Goal: Task Accomplishment & Management: Use online tool/utility

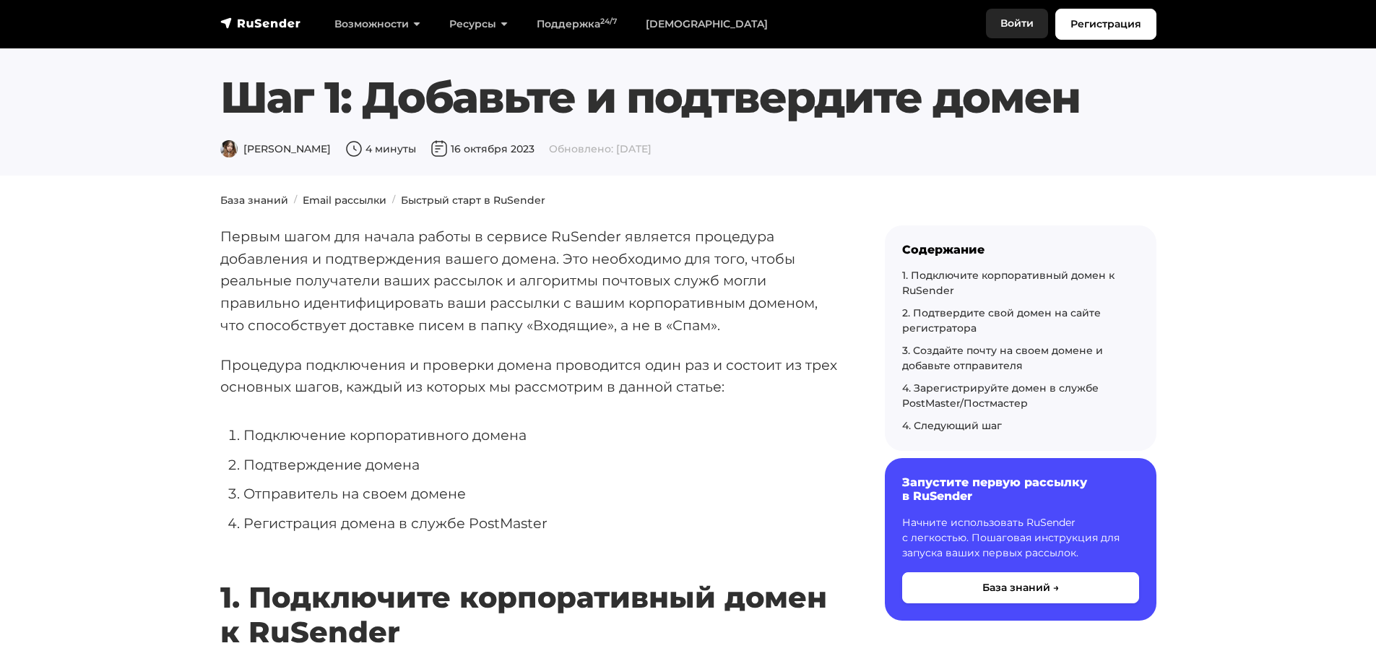
click at [1002, 21] on link "Войти" at bounding box center [1017, 24] width 62 height 30
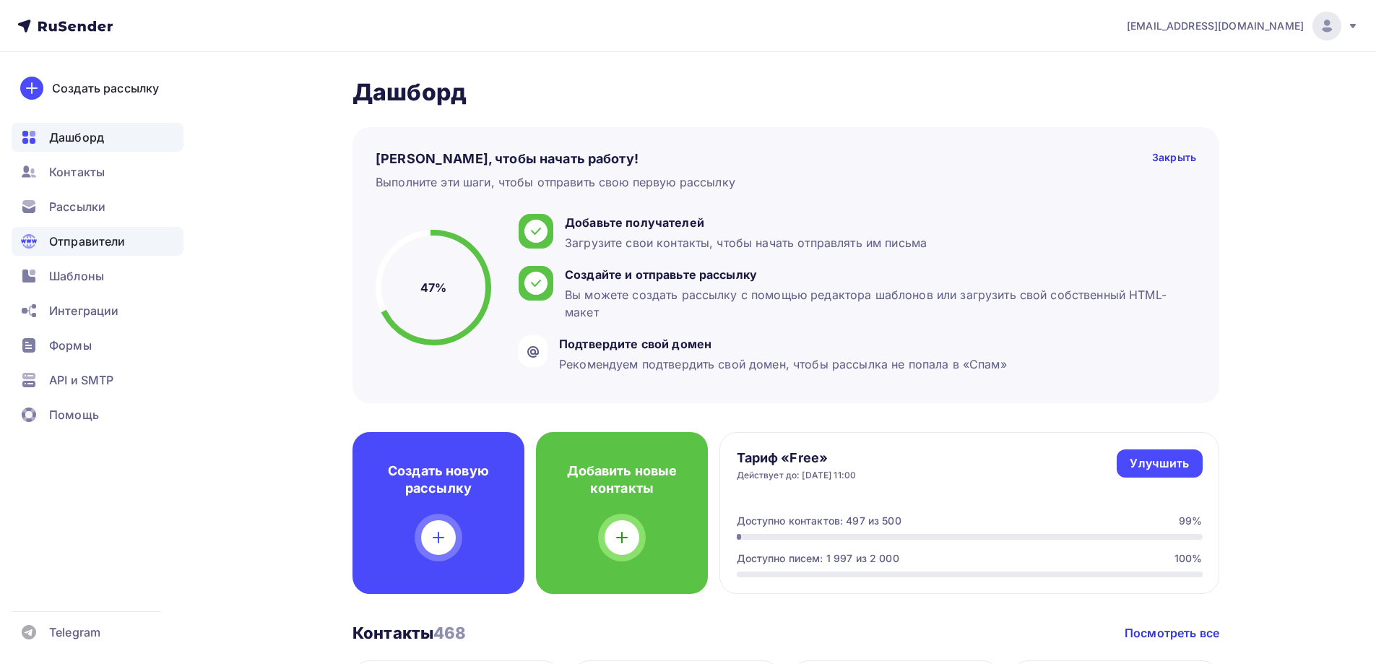
click at [79, 235] on span "Отправители" at bounding box center [87, 241] width 77 height 17
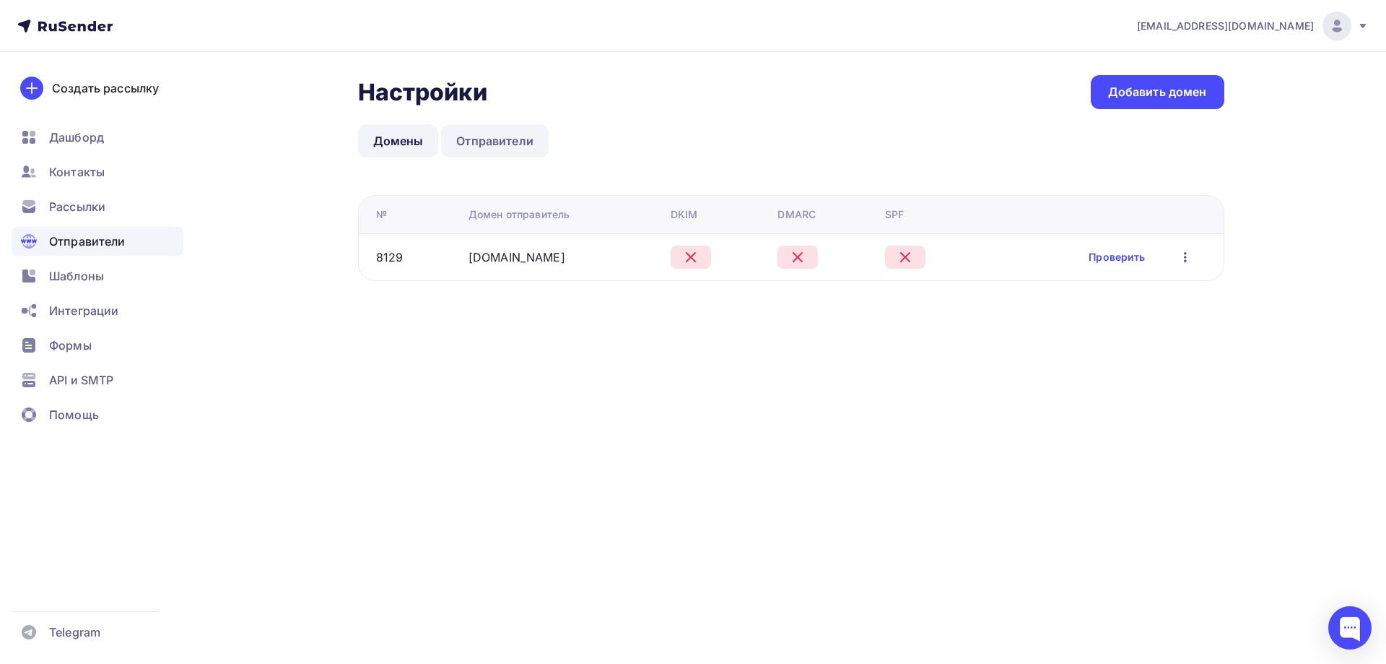
click at [466, 144] on link "Отправители" at bounding box center [495, 140] width 108 height 33
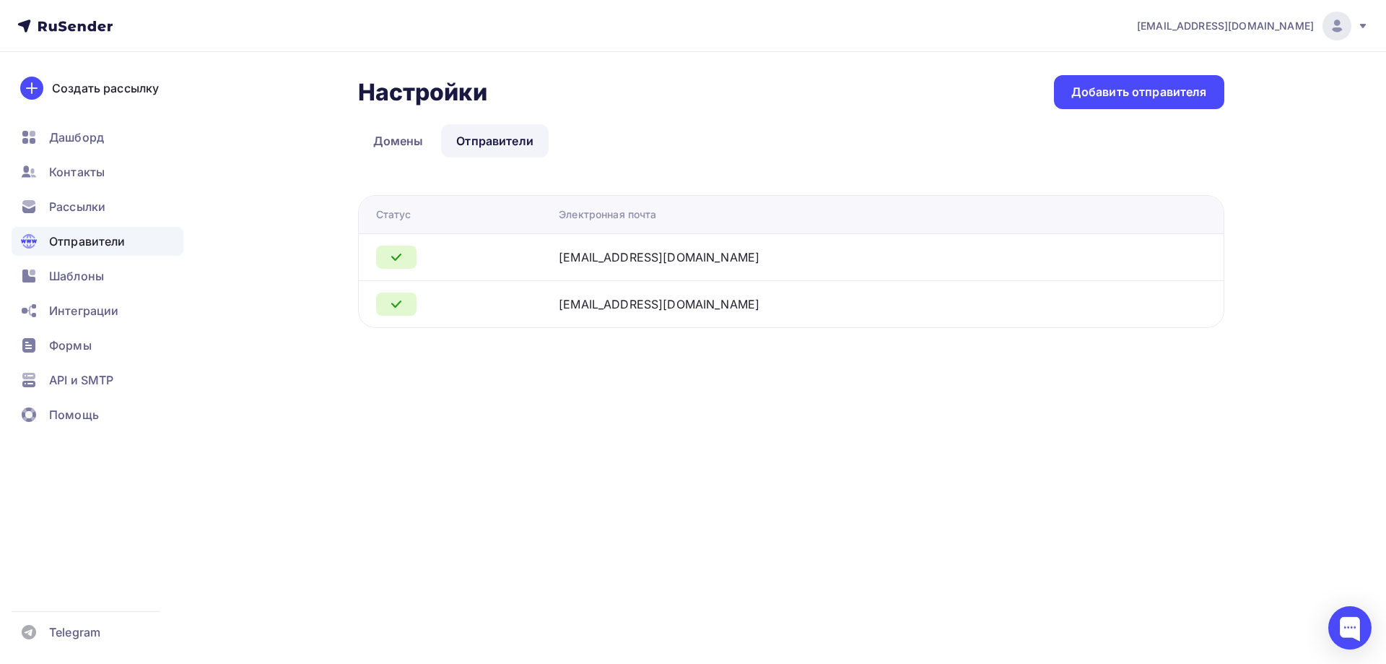
click at [603, 259] on div "[EMAIL_ADDRESS][DOMAIN_NAME]" at bounding box center [659, 256] width 201 height 17
drag, startPoint x: 573, startPoint y: 256, endPoint x: 733, endPoint y: 259, distance: 160.3
click at [733, 259] on td "[EMAIL_ADDRESS][DOMAIN_NAME]" at bounding box center [843, 256] width 581 height 47
click at [401, 149] on link "Домены" at bounding box center [398, 140] width 81 height 33
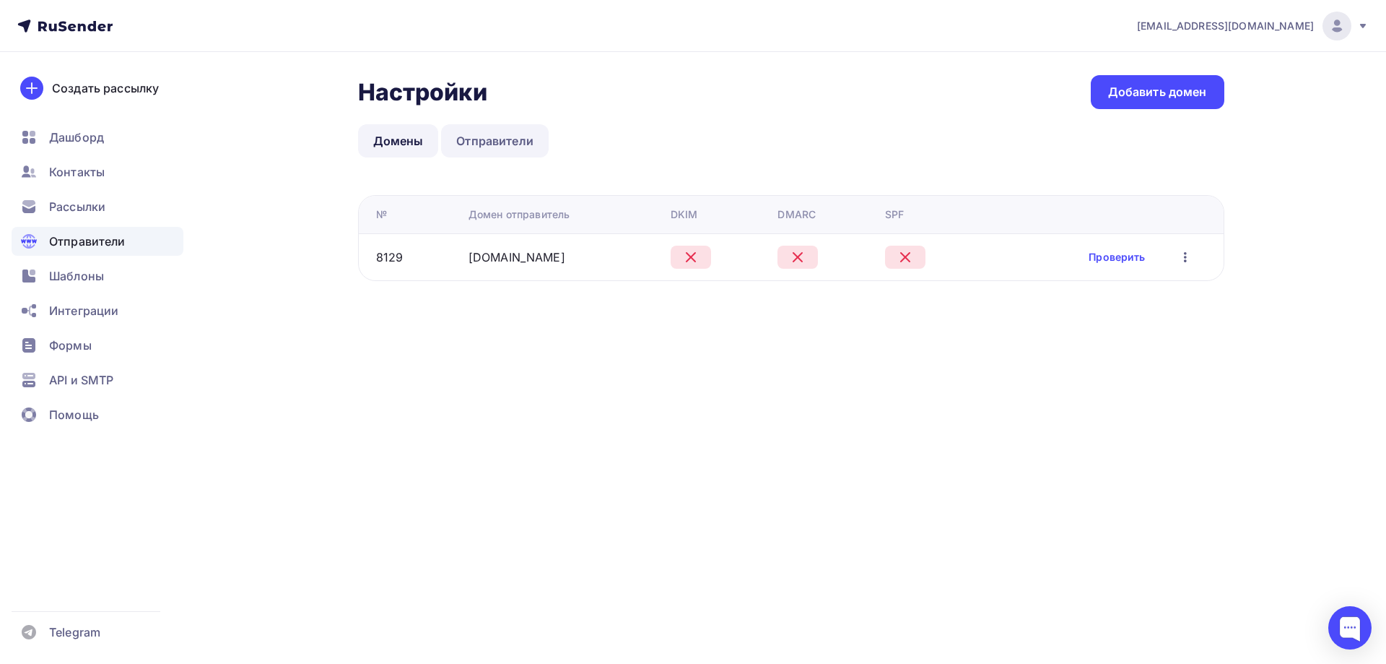
click at [482, 147] on link "Отправители" at bounding box center [495, 140] width 108 height 33
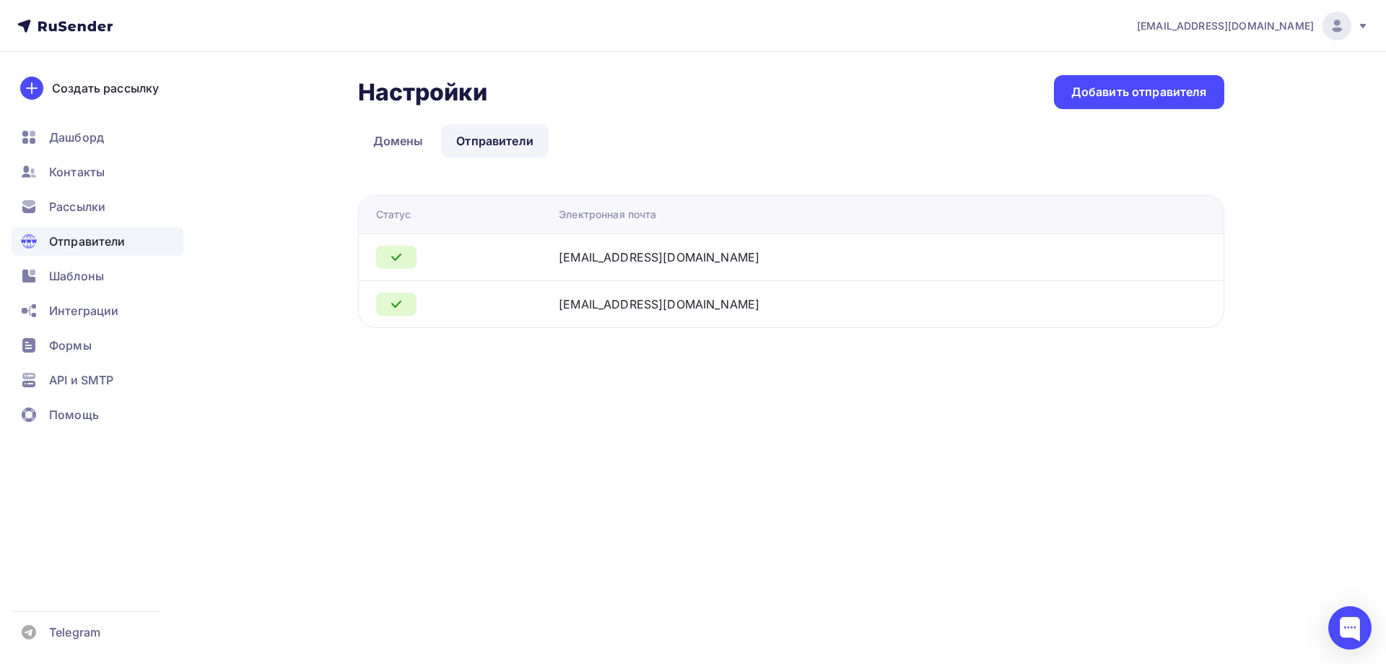
click at [604, 257] on div "[EMAIL_ADDRESS][DOMAIN_NAME]" at bounding box center [659, 256] width 201 height 17
click at [72, 200] on span "Рассылки" at bounding box center [77, 206] width 56 height 17
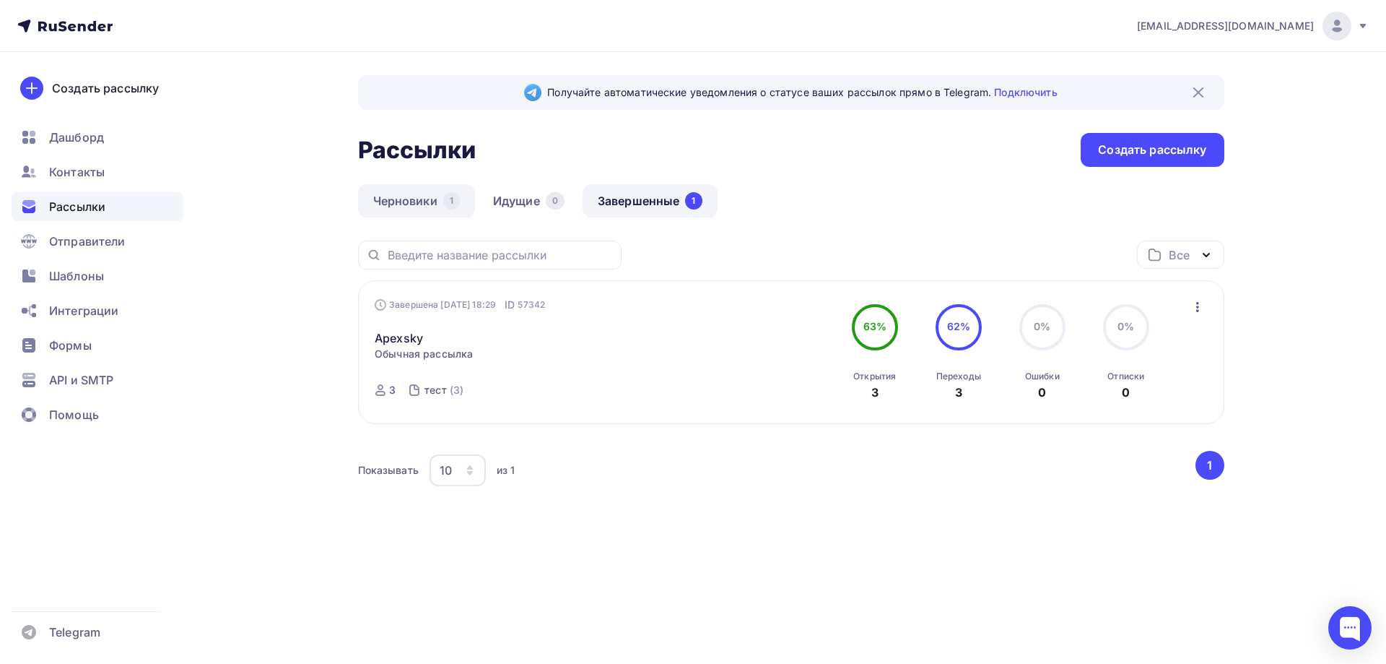
click at [404, 194] on link "Черновики 1" at bounding box center [416, 200] width 117 height 33
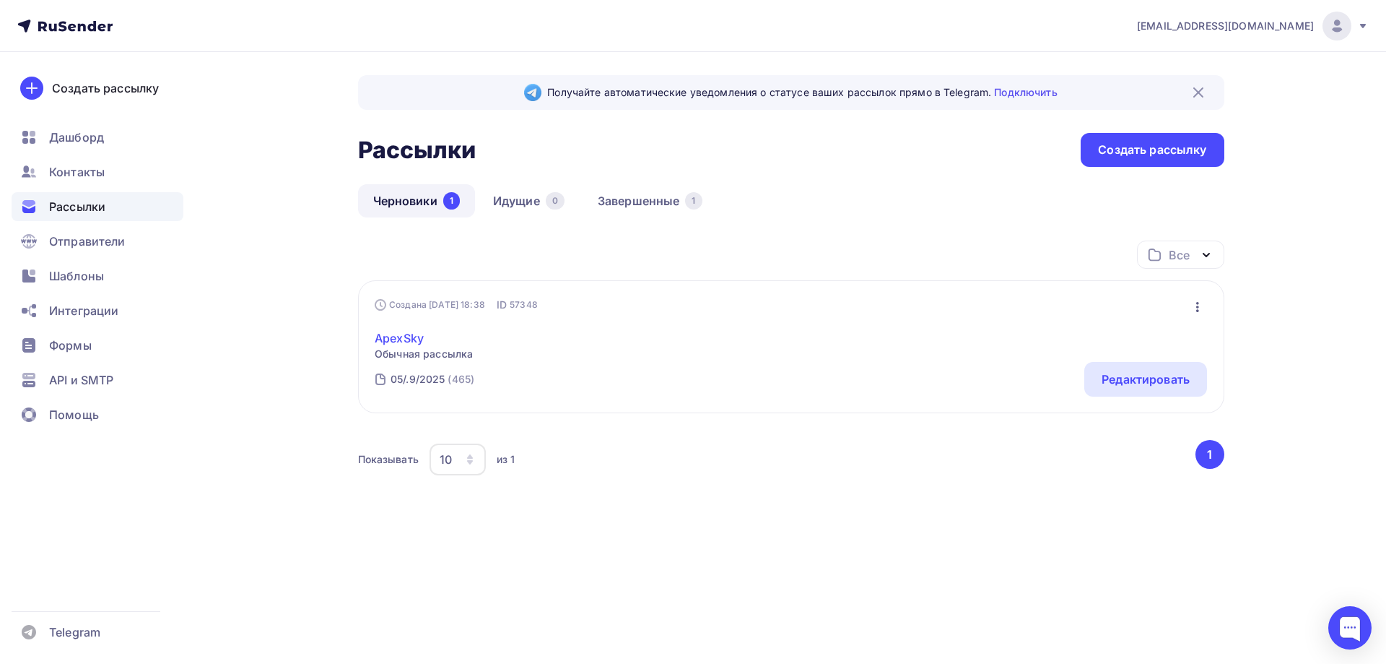
click at [420, 334] on link "ApexSky" at bounding box center [424, 337] width 98 height 17
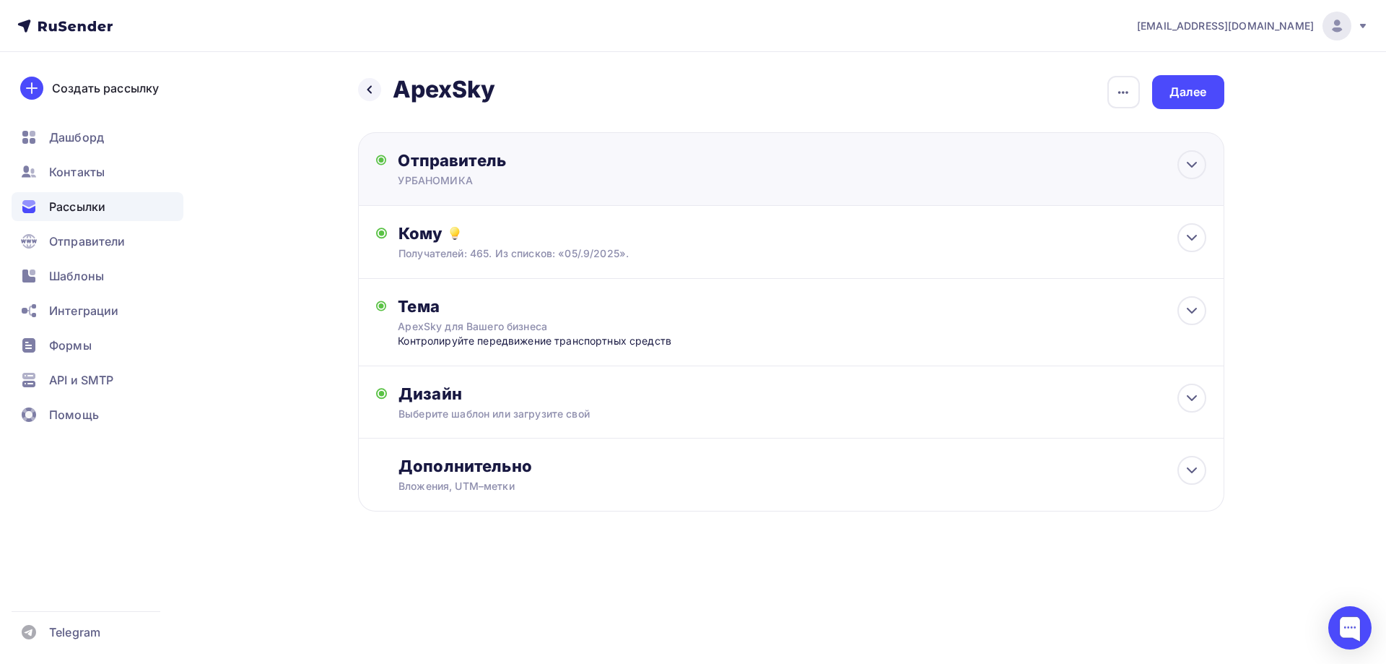
click at [441, 178] on div "УРБАНОМИКА" at bounding box center [539, 180] width 282 height 14
type input "УРБАНОМИКА"
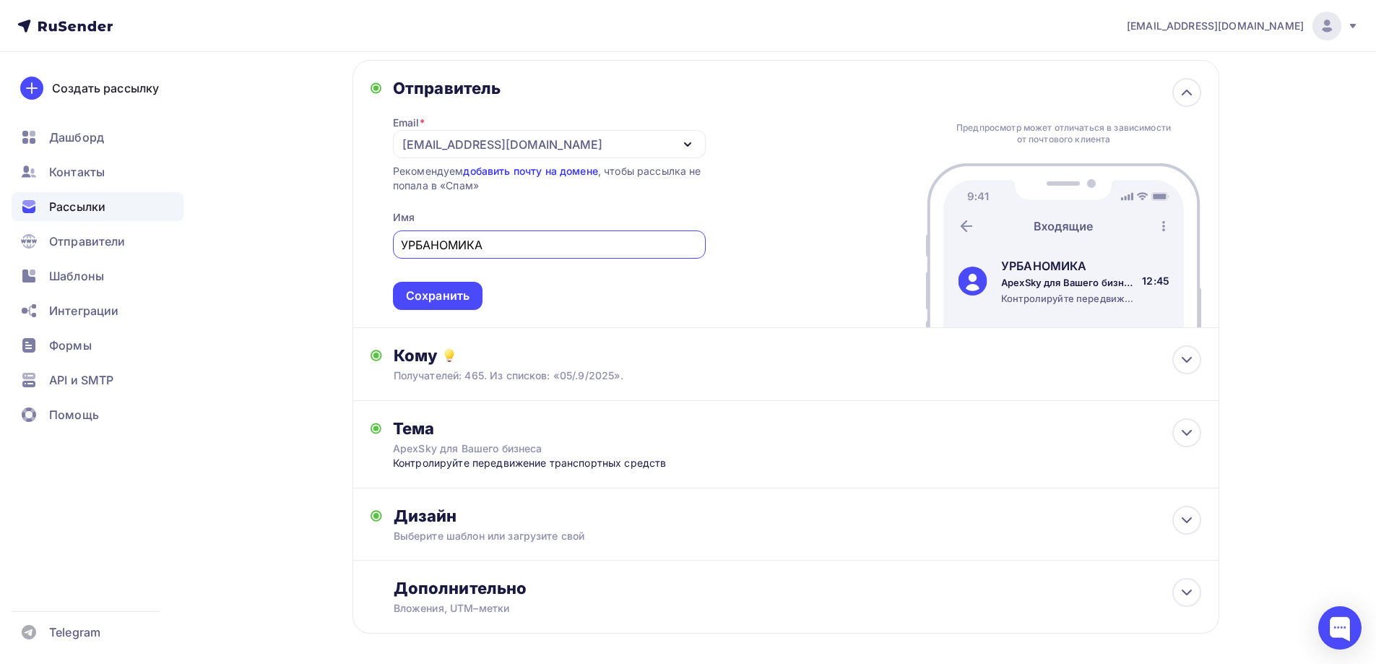
scroll to position [135, 0]
